Goal: Obtain resource: Obtain resource

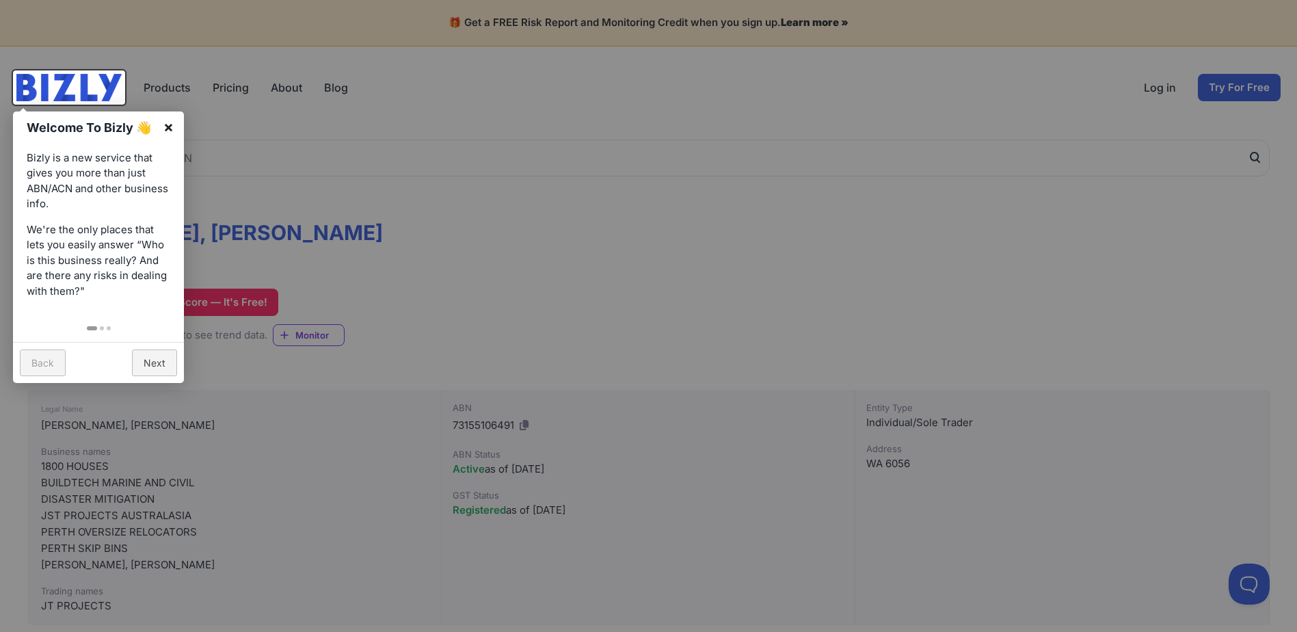
click at [170, 127] on link "×" at bounding box center [168, 126] width 31 height 31
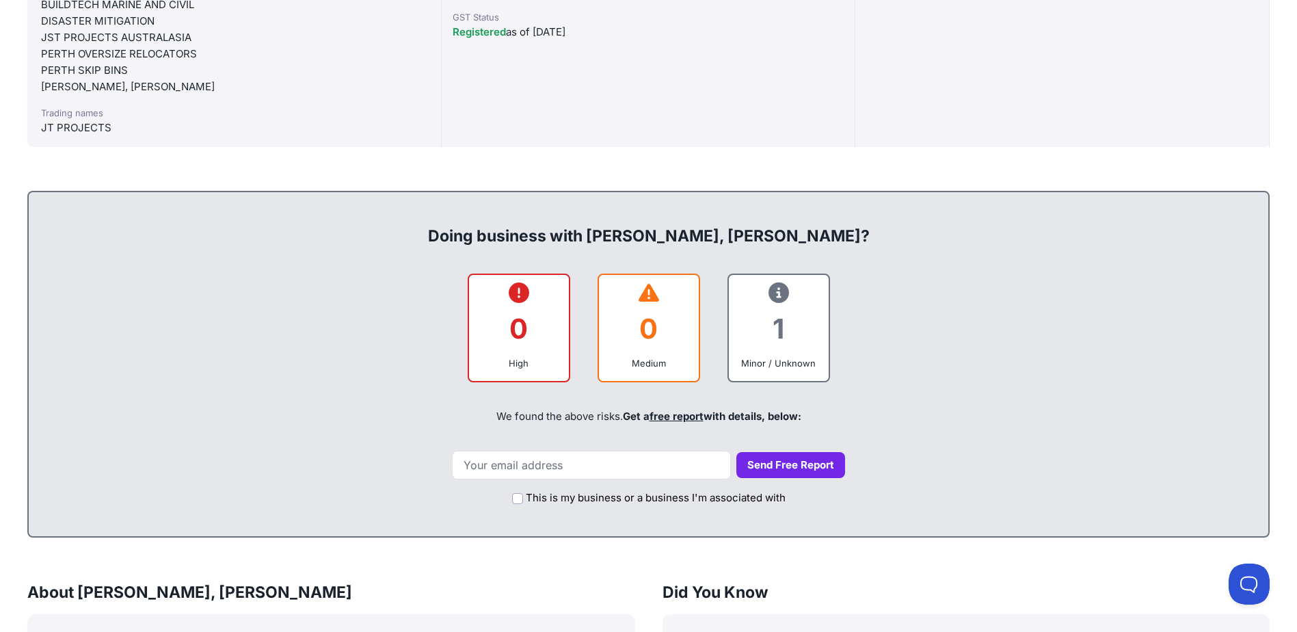
scroll to position [479, 0]
click at [569, 466] on input "email" at bounding box center [591, 464] width 279 height 29
type input "mickhaines23@hotmail.com"
click at [519, 498] on input "This is my business or a business I'm associated with" at bounding box center [517, 497] width 11 height 11
checkbox input "true"
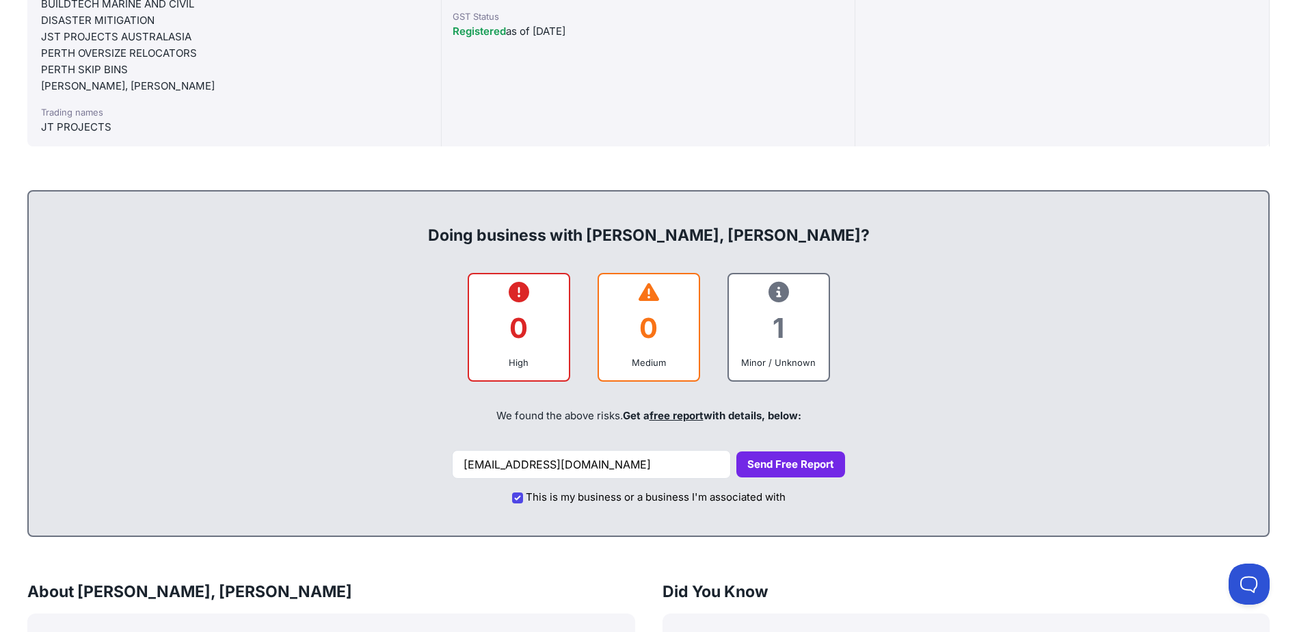
click at [784, 464] on button "Send Free Report" at bounding box center [790, 464] width 109 height 27
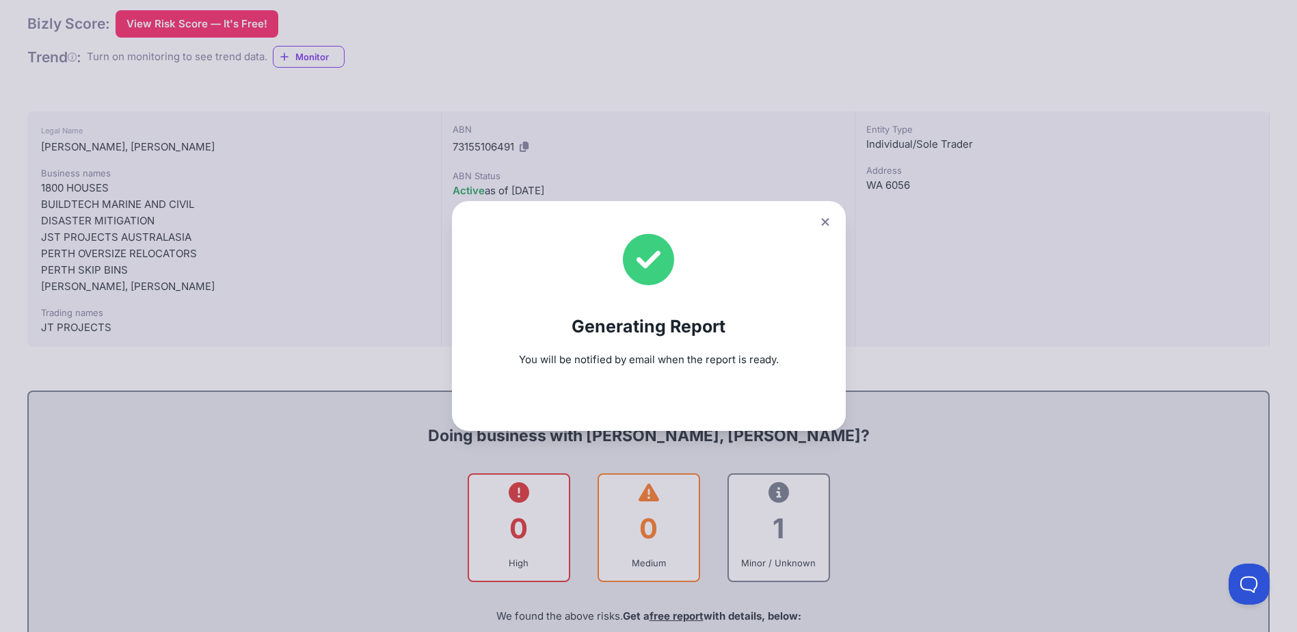
scroll to position [273, 0]
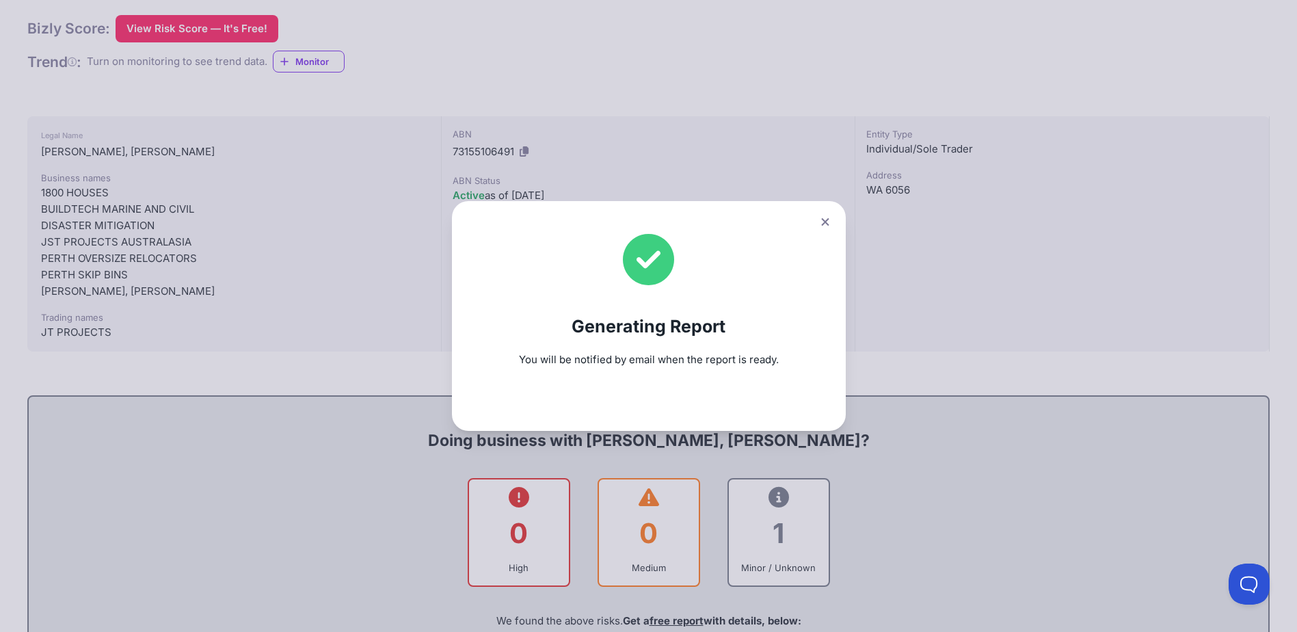
click at [270, 353] on div "Generating Report You will be notified by email when the report is ready." at bounding box center [648, 316] width 1297 height 632
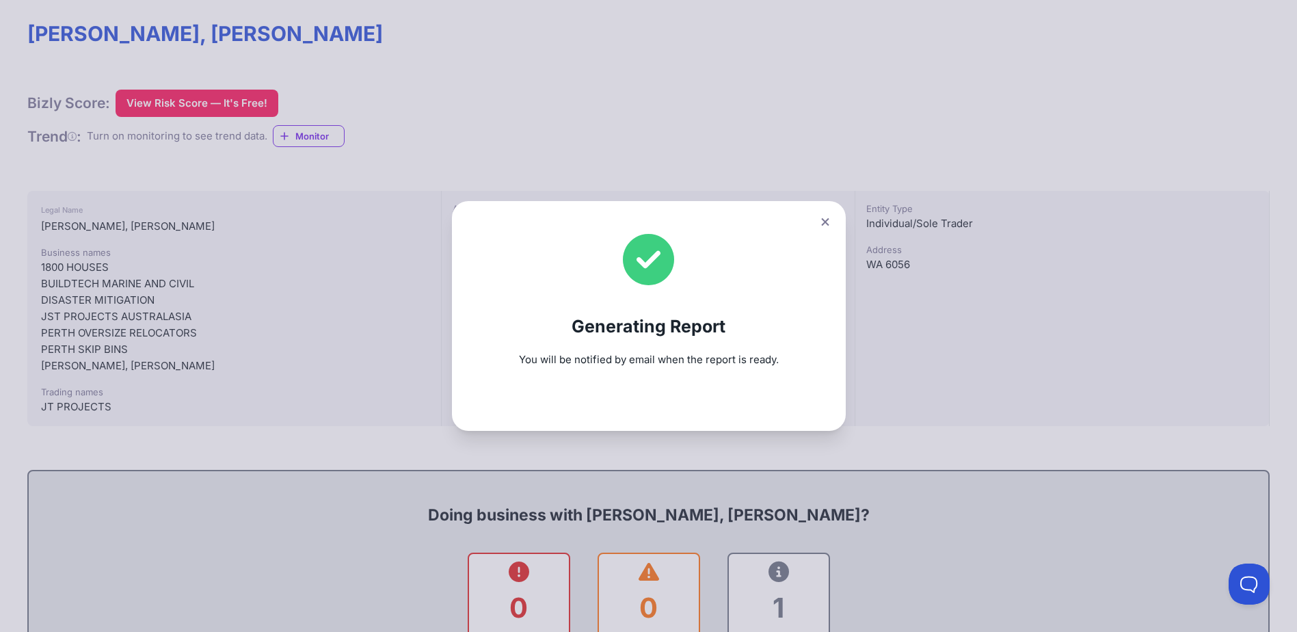
scroll to position [0, 0]
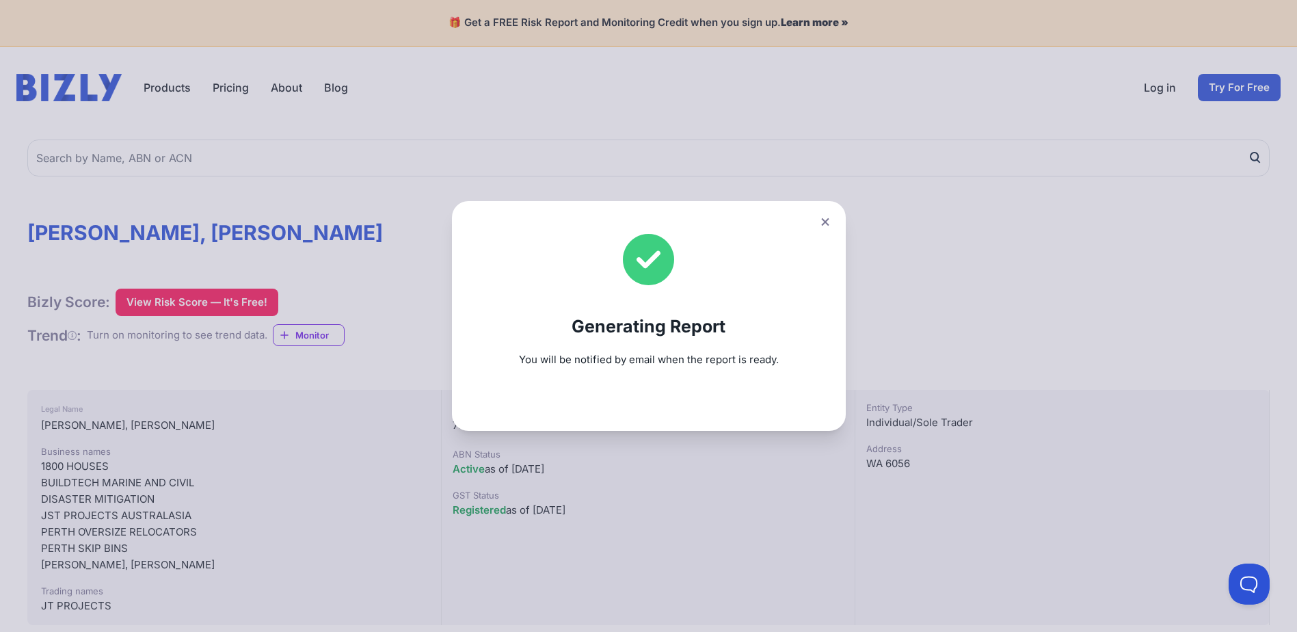
click at [187, 302] on div "Generating Report You will be notified by email when the report is ready." at bounding box center [648, 316] width 1297 height 632
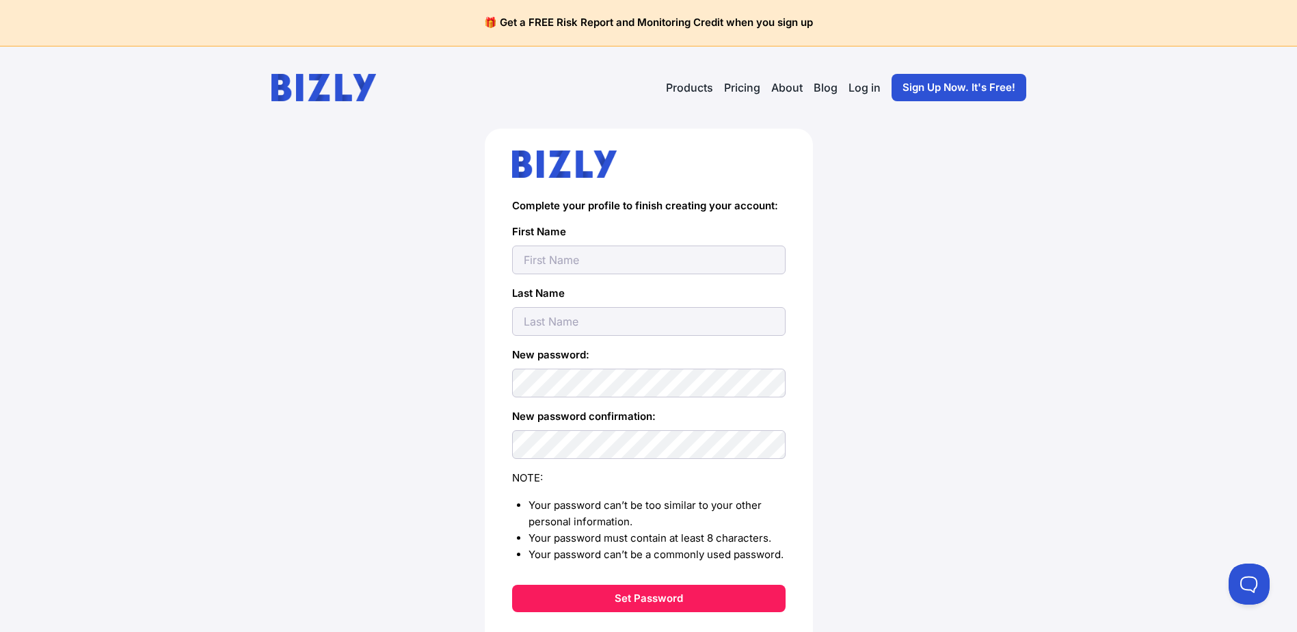
click at [641, 261] on input "text" at bounding box center [648, 259] width 273 height 29
type input "[EMAIL_ADDRESS][DOMAIN_NAME]"
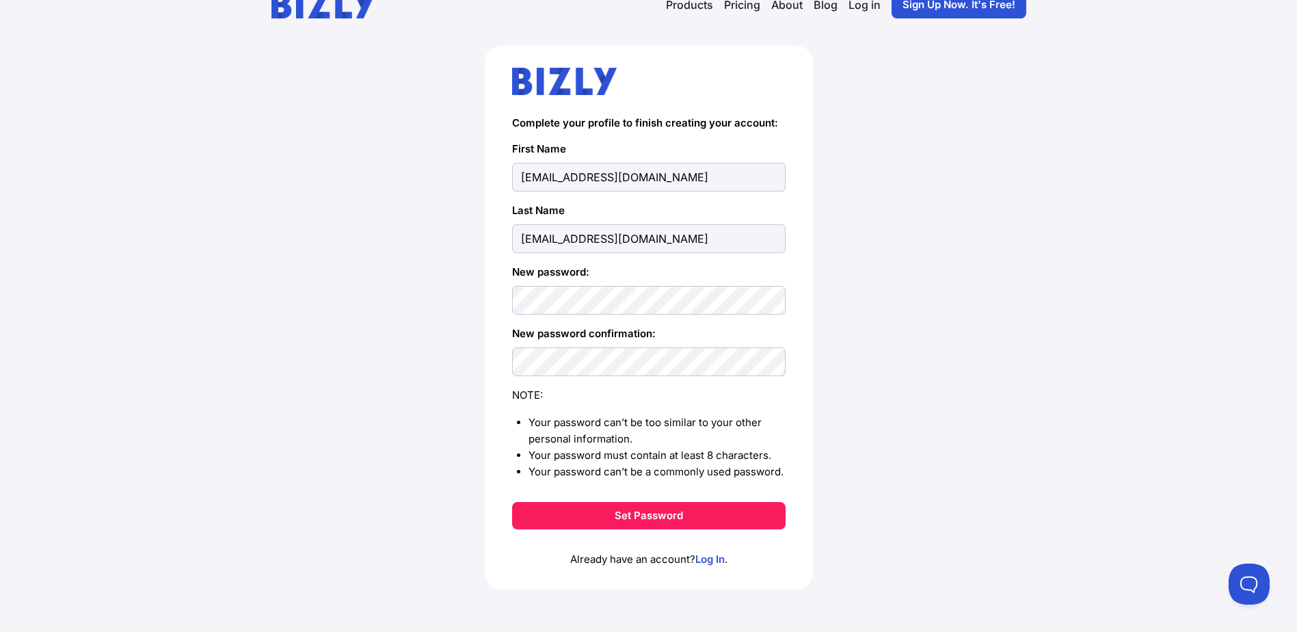
scroll to position [84, 0]
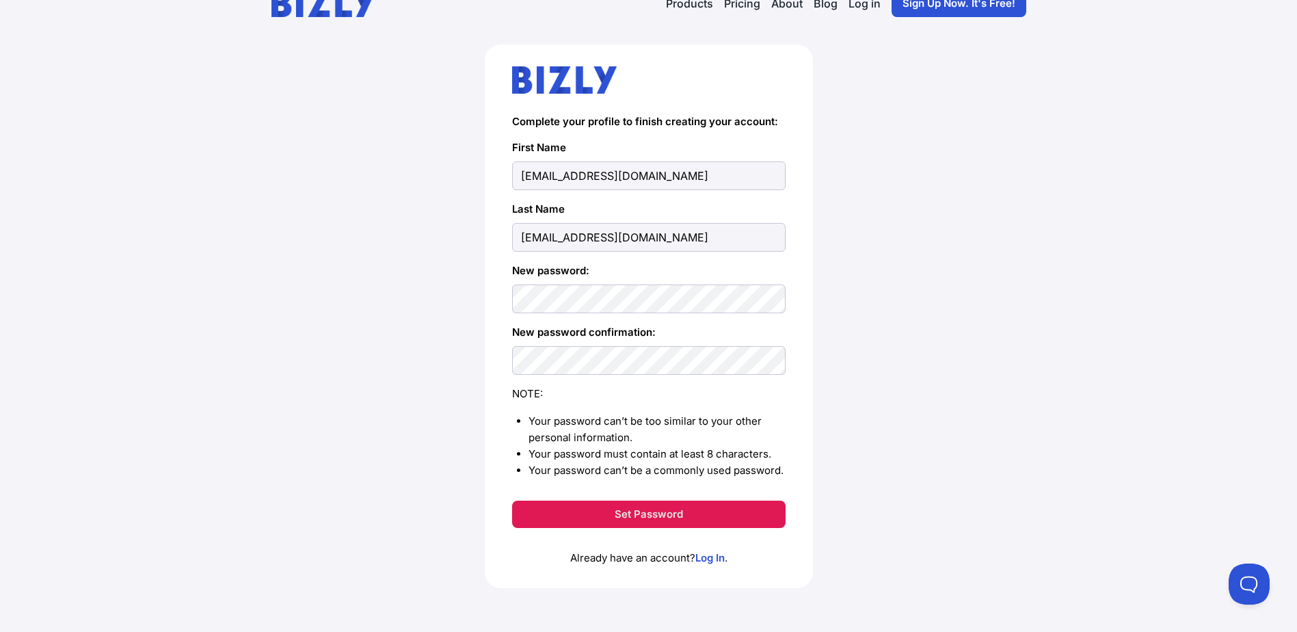
click at [651, 515] on button "Set Password" at bounding box center [648, 513] width 273 height 27
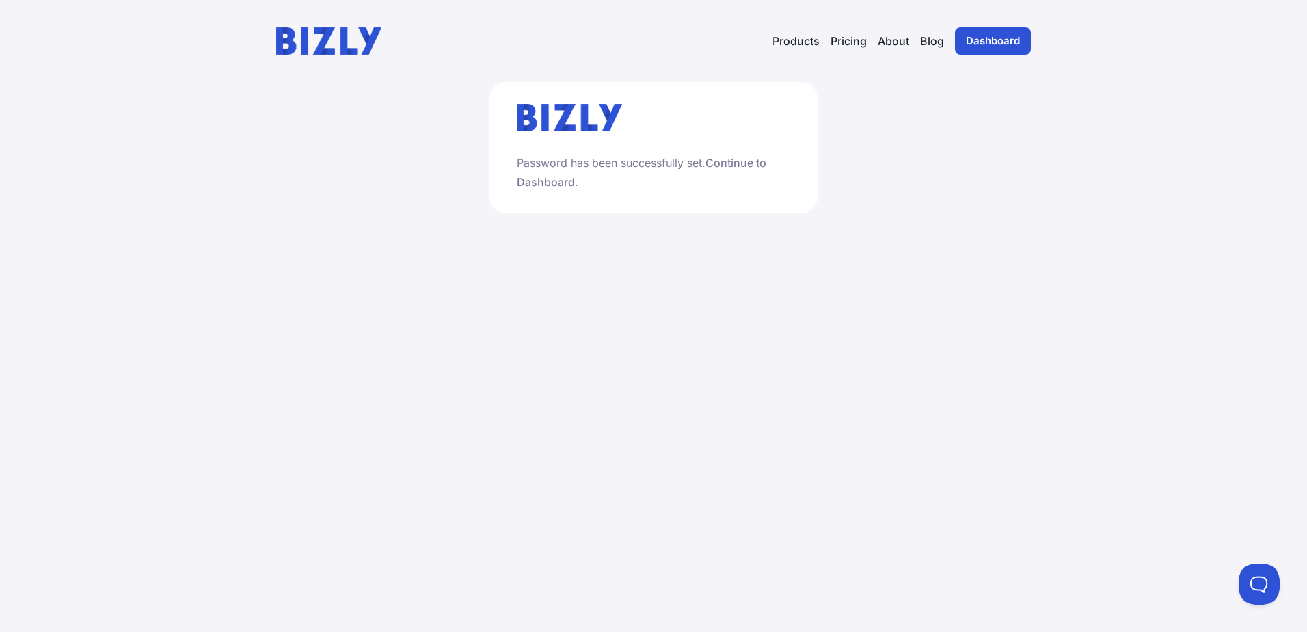
click at [727, 164] on link "Continue to Dashboard" at bounding box center [642, 172] width 250 height 33
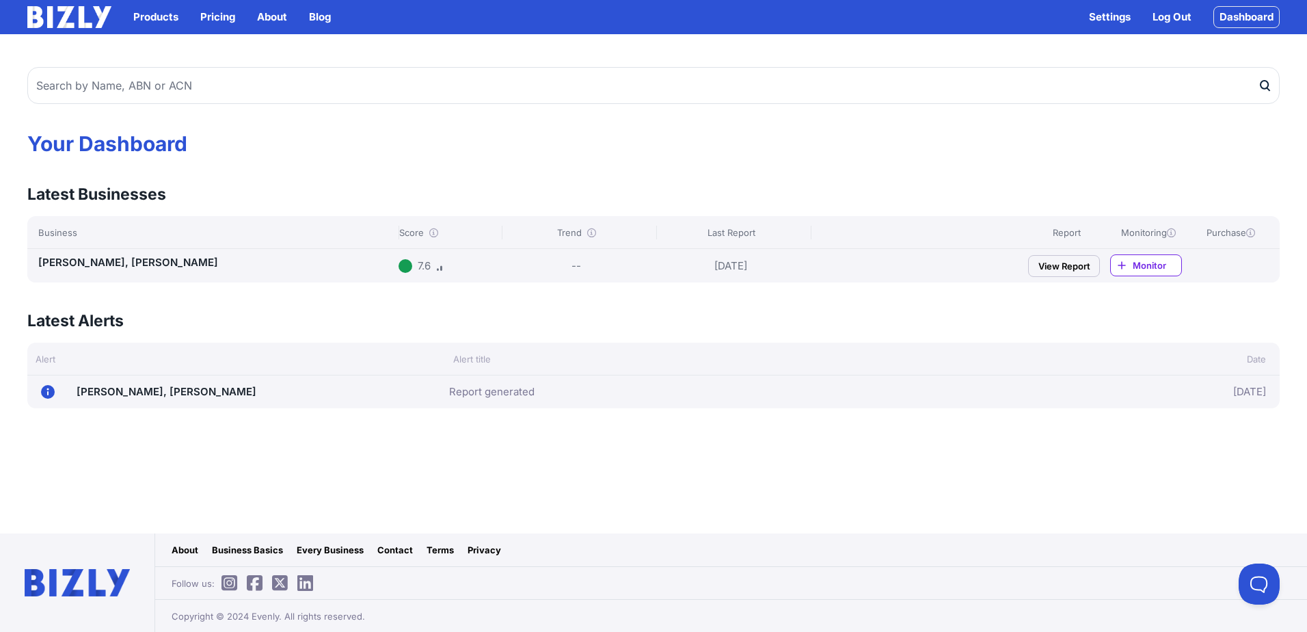
click at [1059, 265] on link "View Report" at bounding box center [1064, 266] width 72 height 22
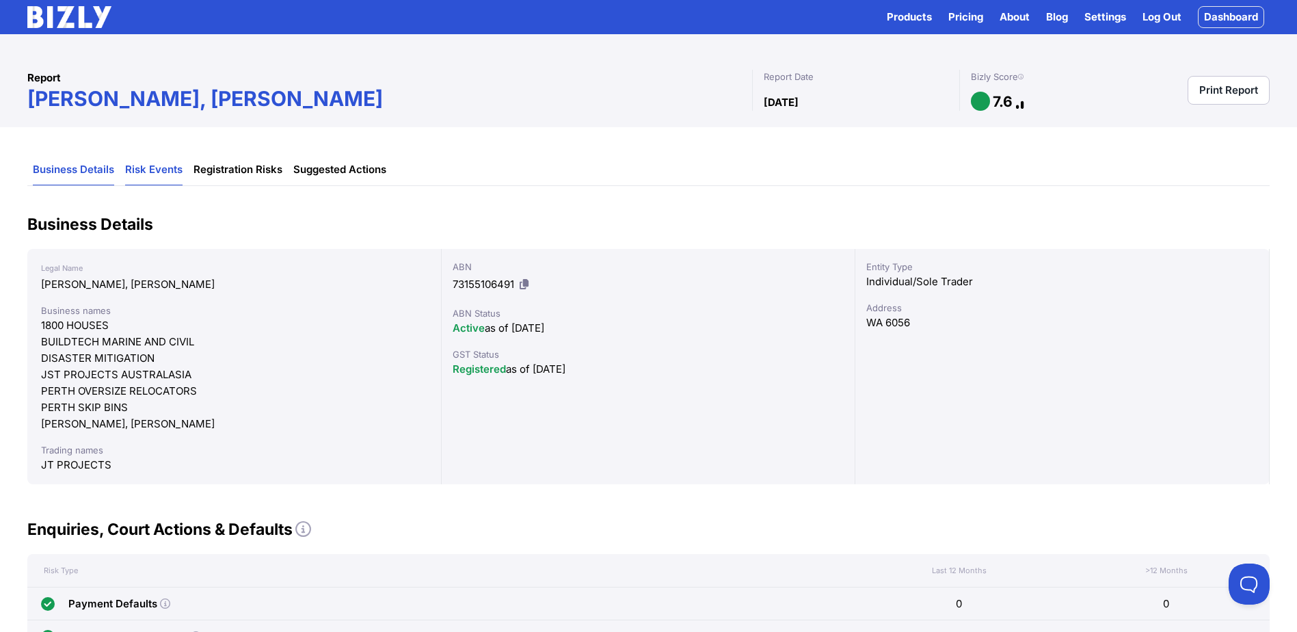
click at [151, 169] on link "Risk Events" at bounding box center [153, 170] width 57 height 31
click at [159, 170] on link "Risk Events" at bounding box center [153, 170] width 57 height 31
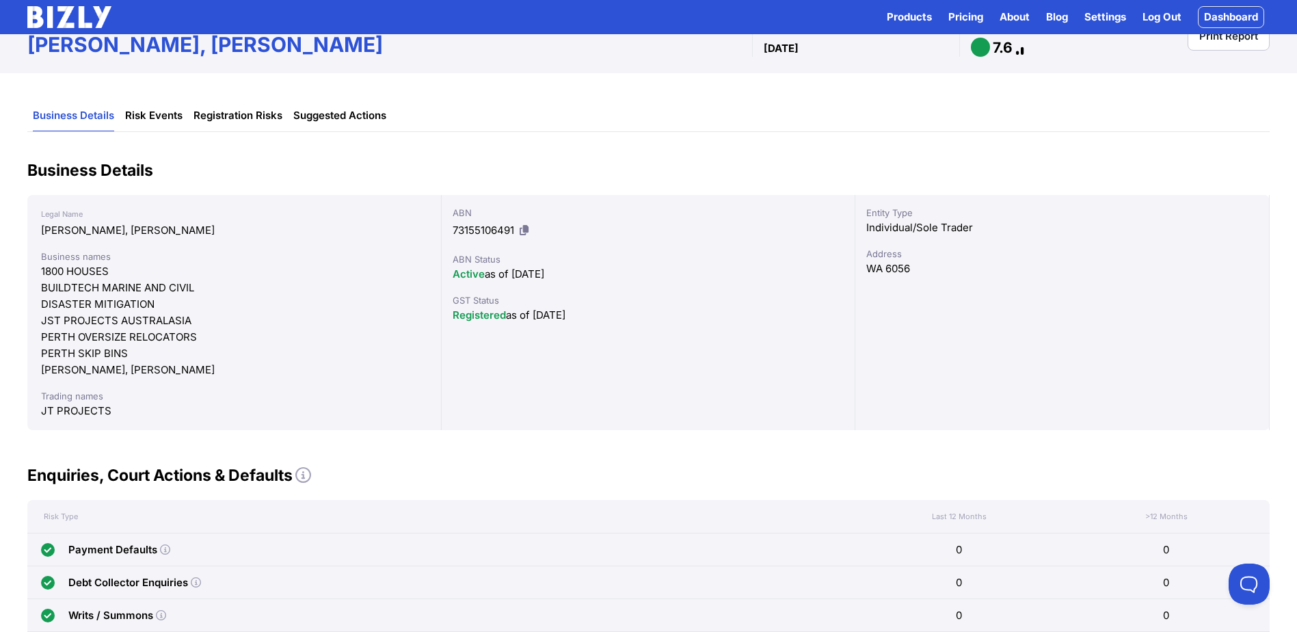
scroll to position [46, 0]
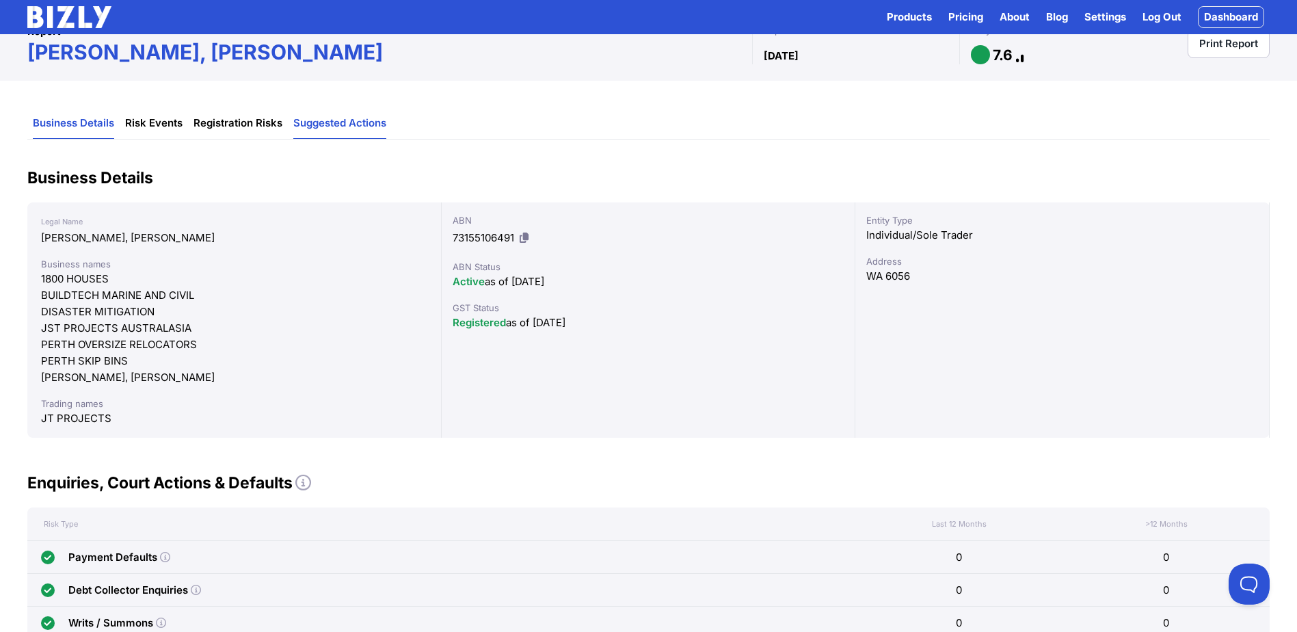
click at [360, 120] on link "Suggested Actions" at bounding box center [339, 123] width 93 height 31
